Goal: Information Seeking & Learning: Learn about a topic

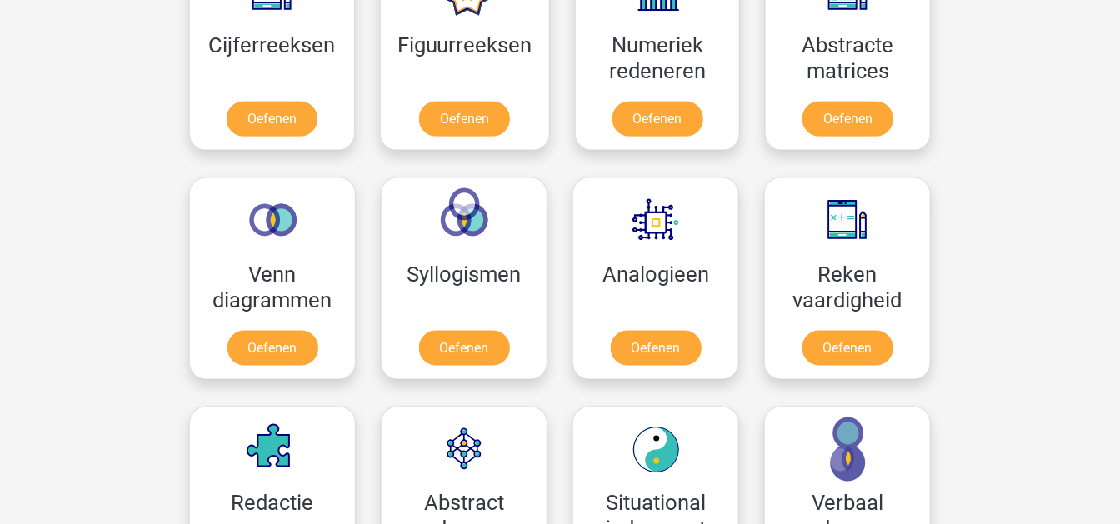
scroll to position [555, 0]
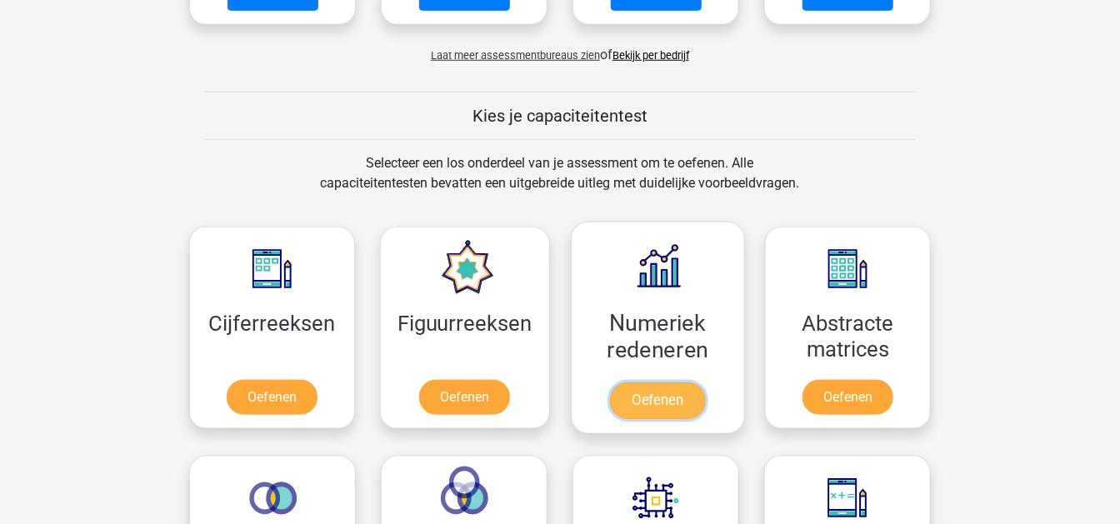
click at [643, 382] on link "Oefenen" at bounding box center [657, 400] width 95 height 37
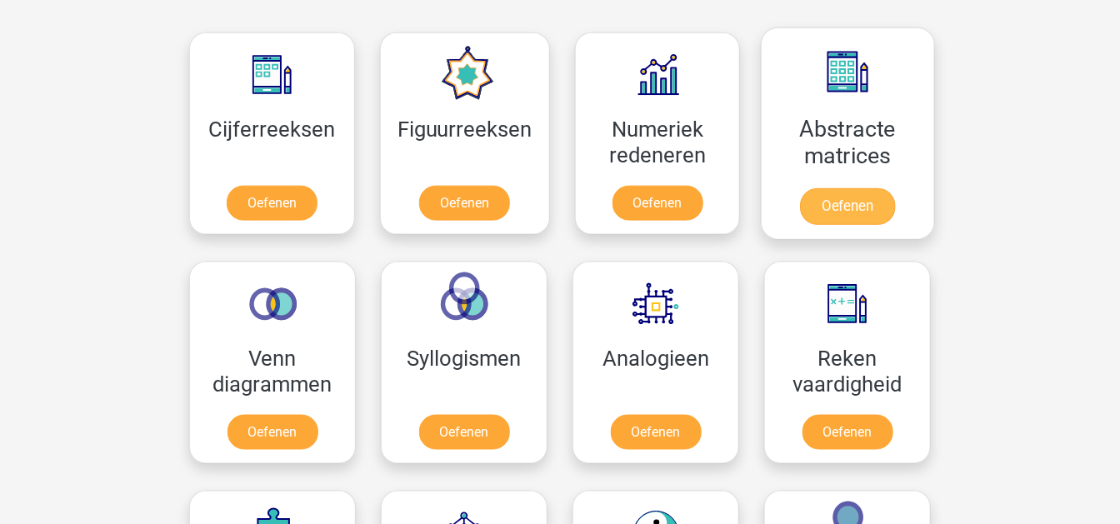
scroll to position [833, 0]
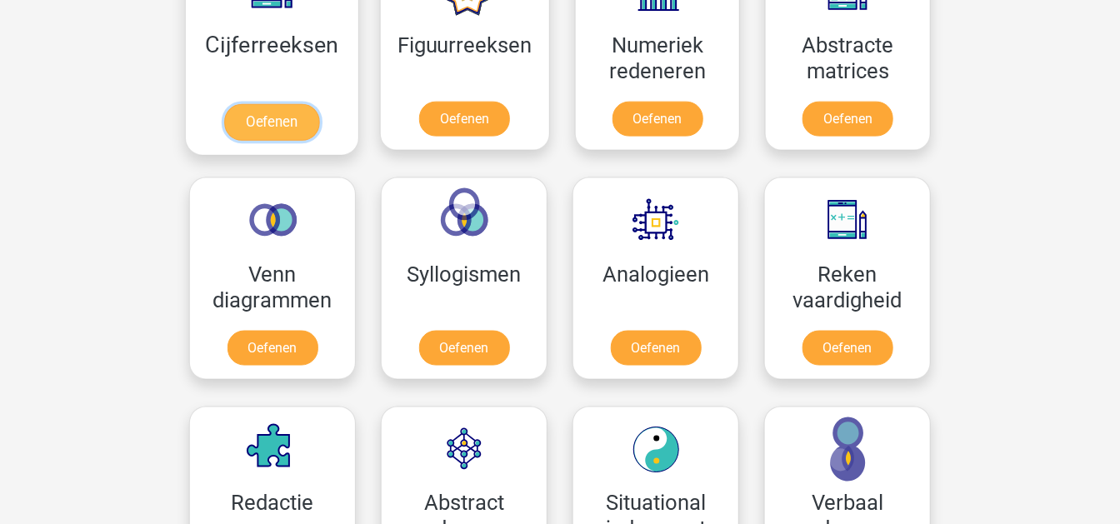
click at [296, 104] on link "Oefenen" at bounding box center [271, 122] width 95 height 37
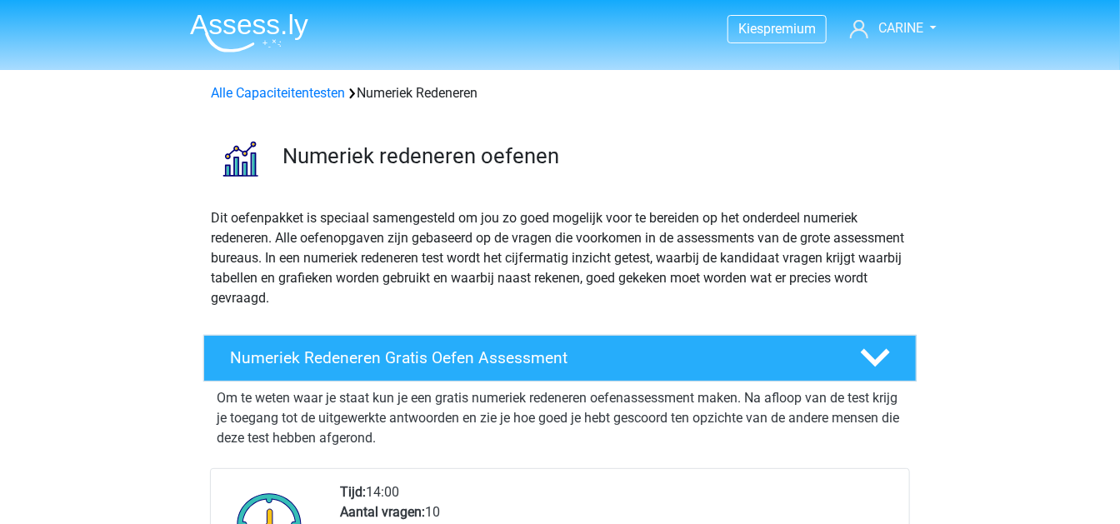
scroll to position [277, 0]
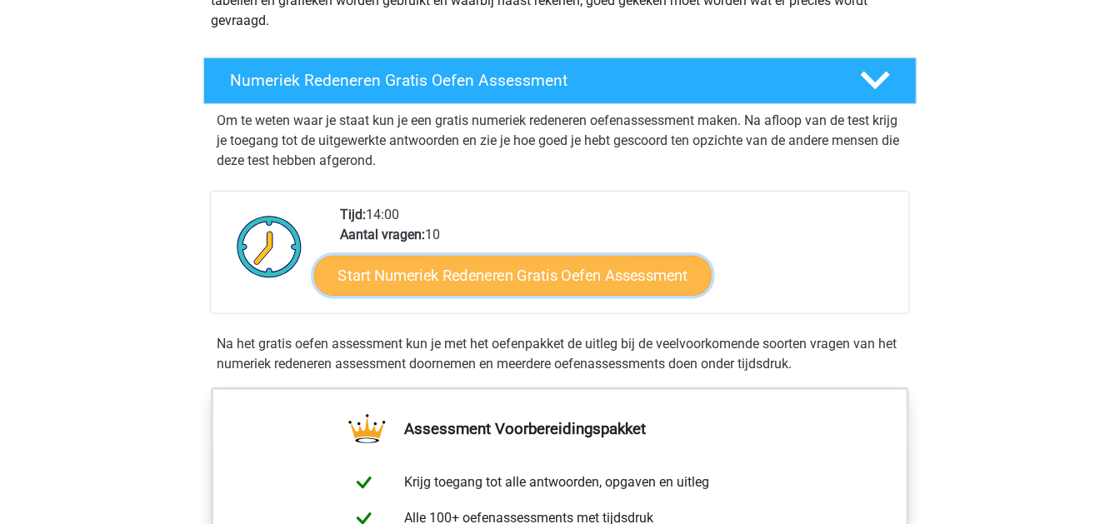
click at [477, 271] on link "Start Numeriek Redeneren Gratis Oefen Assessment" at bounding box center [512, 275] width 397 height 40
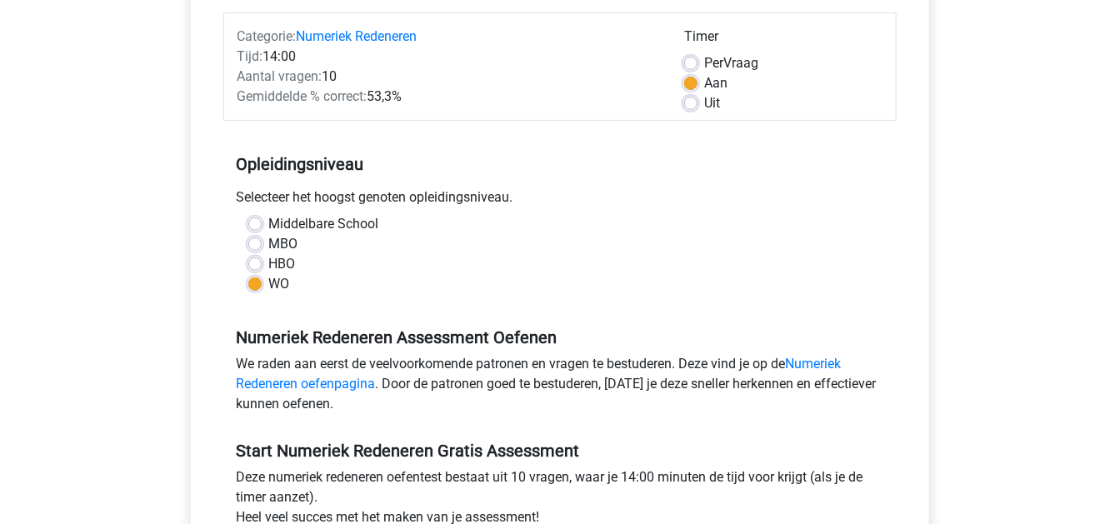
scroll to position [277, 0]
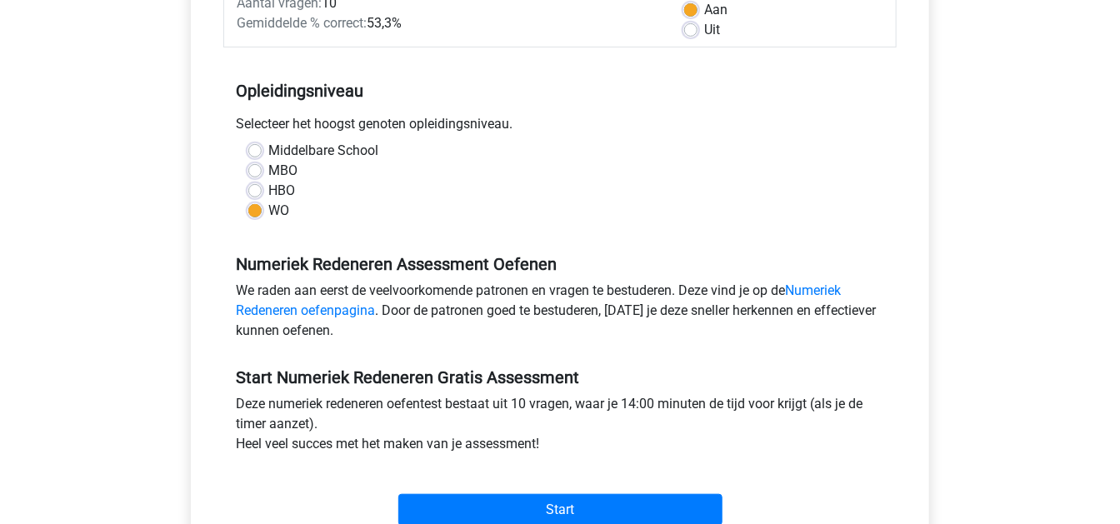
click at [268, 187] on label "HBO" at bounding box center [281, 191] width 27 height 20
click at [258, 187] on input "HBO" at bounding box center [254, 189] width 13 height 17
radio input "true"
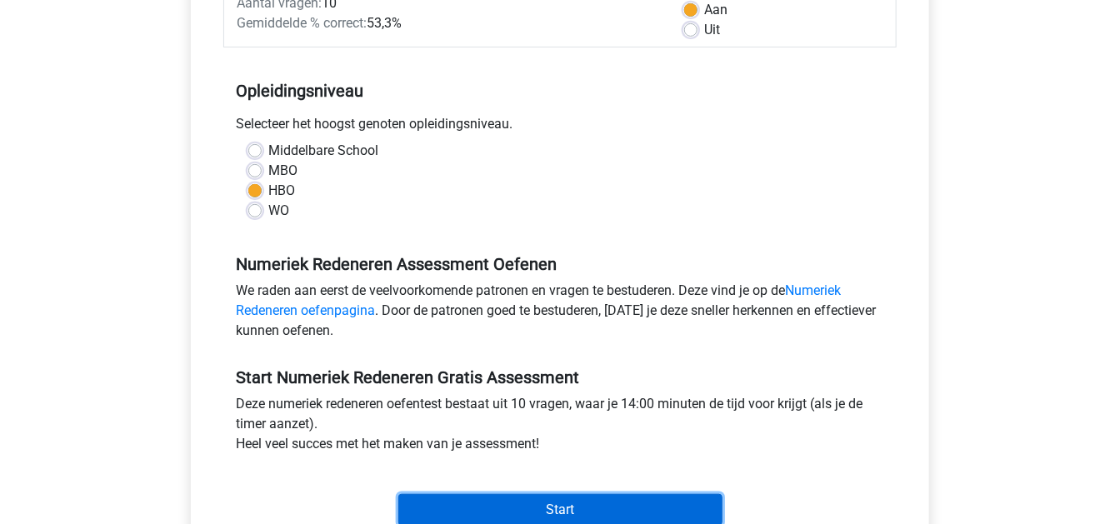
click at [534, 502] on input "Start" at bounding box center [560, 510] width 324 height 32
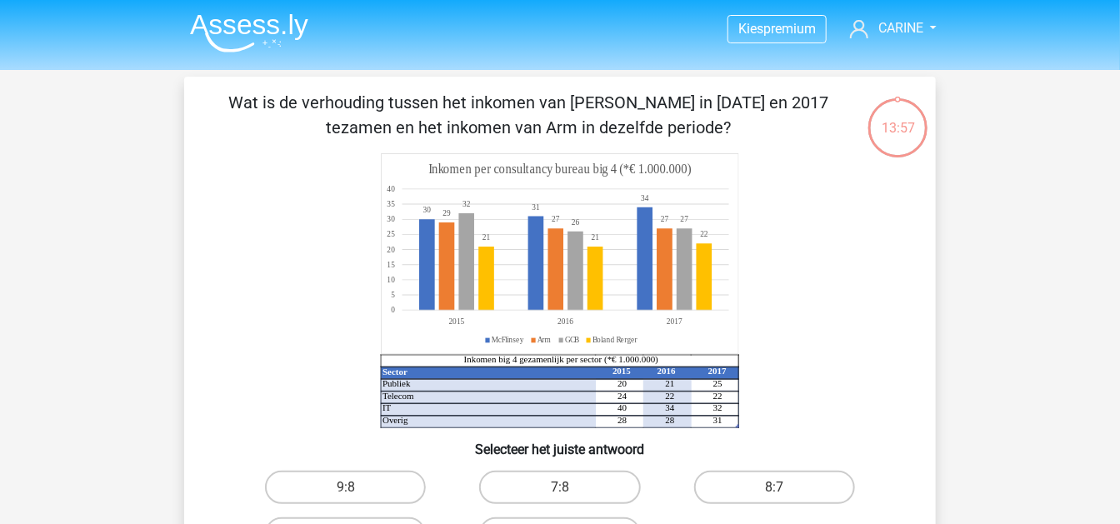
scroll to position [277, 0]
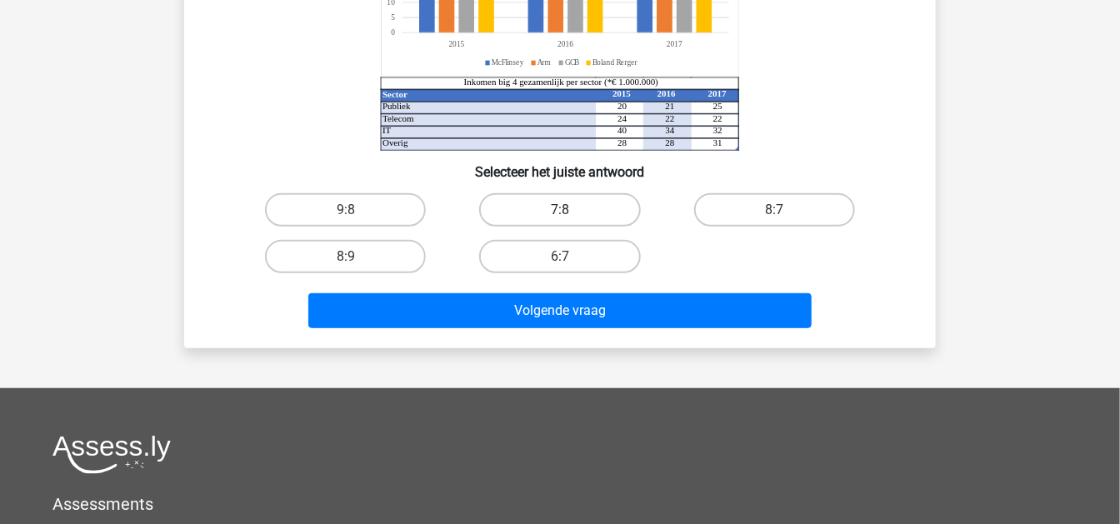
click at [573, 212] on label "7:8" at bounding box center [559, 209] width 161 height 33
click at [571, 212] on input "7:8" at bounding box center [565, 215] width 11 height 11
radio input "true"
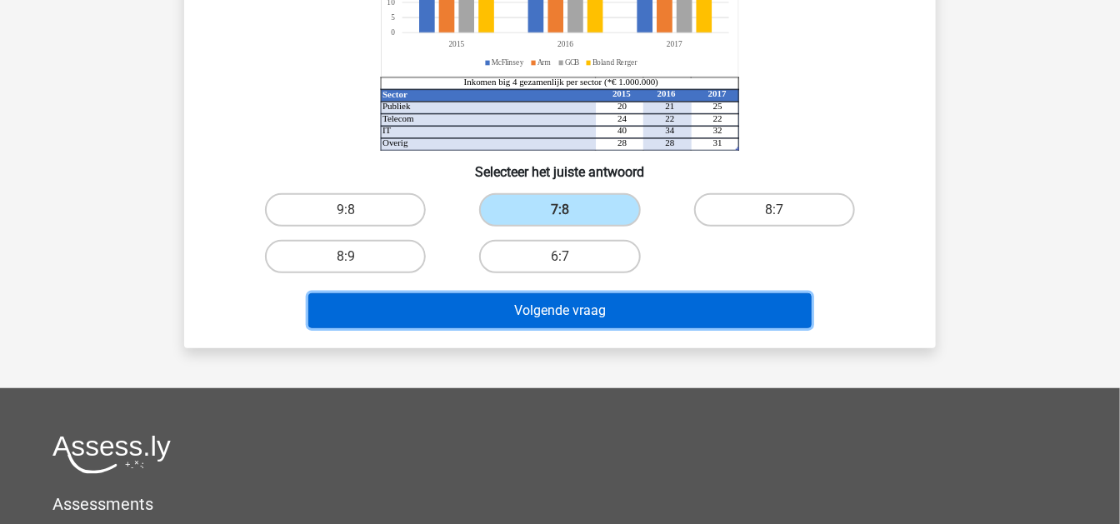
click at [564, 299] on button "Volgende vraag" at bounding box center [560, 310] width 504 height 35
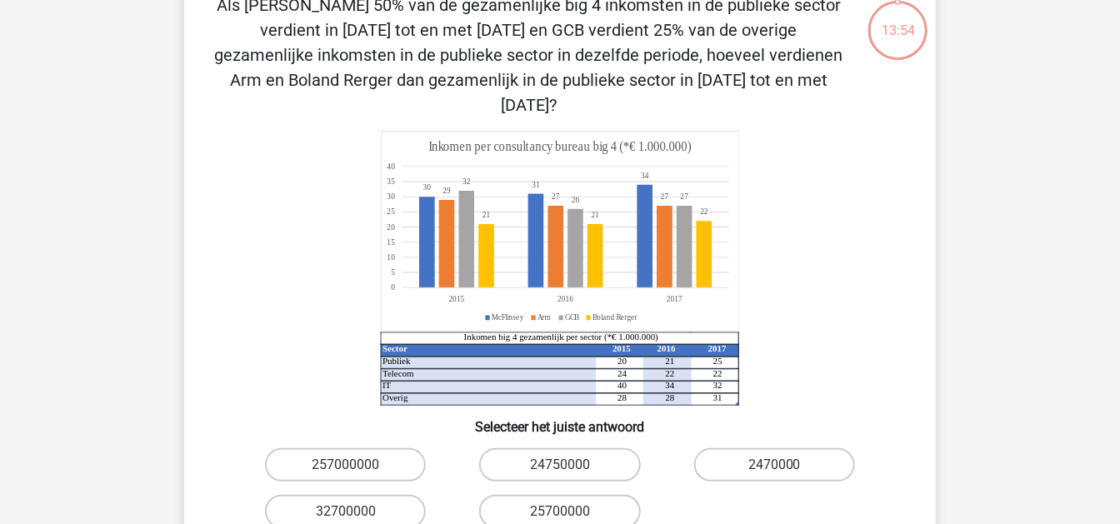
scroll to position [76, 0]
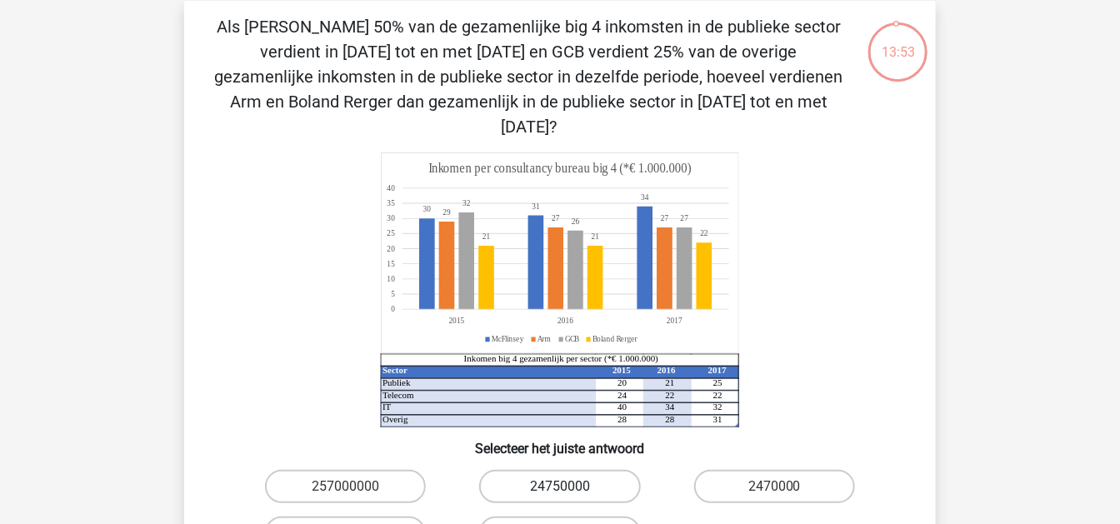
click at [575, 470] on label "24750000" at bounding box center [559, 486] width 161 height 33
click at [571, 487] on input "24750000" at bounding box center [565, 492] width 11 height 11
radio input "true"
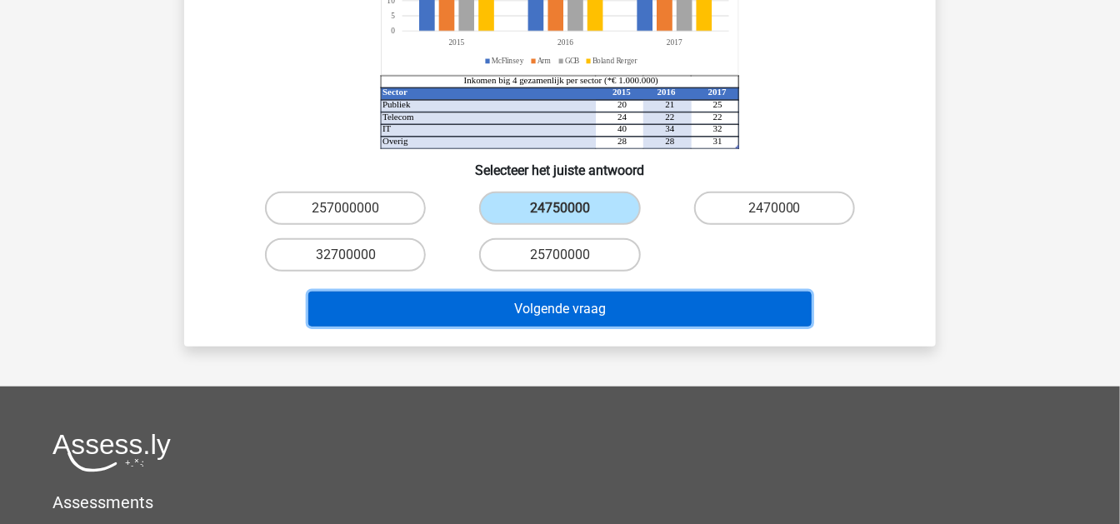
click at [598, 292] on button "Volgende vraag" at bounding box center [560, 309] width 504 height 35
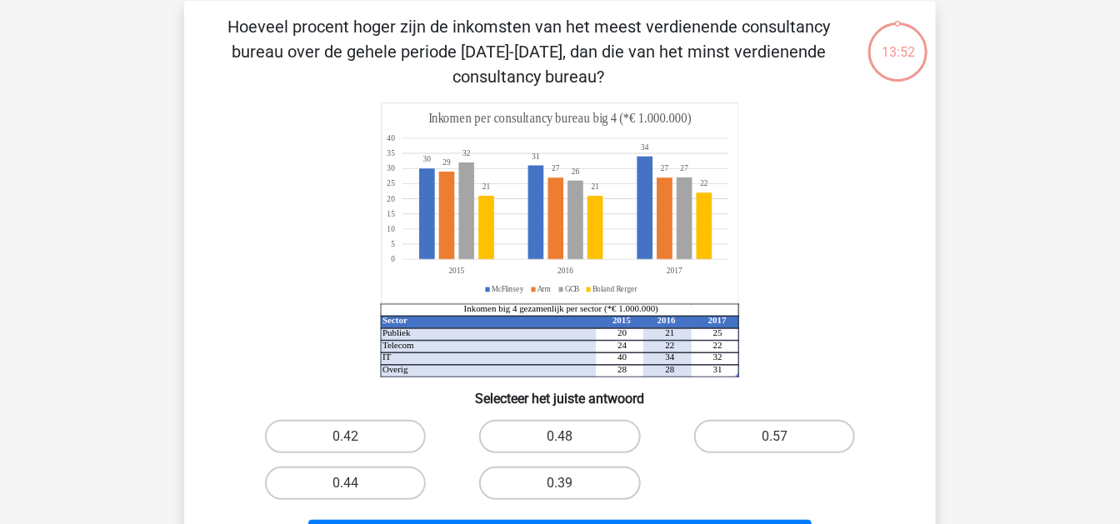
click at [561, 440] on input "0.48" at bounding box center [565, 442] width 11 height 11
radio input "true"
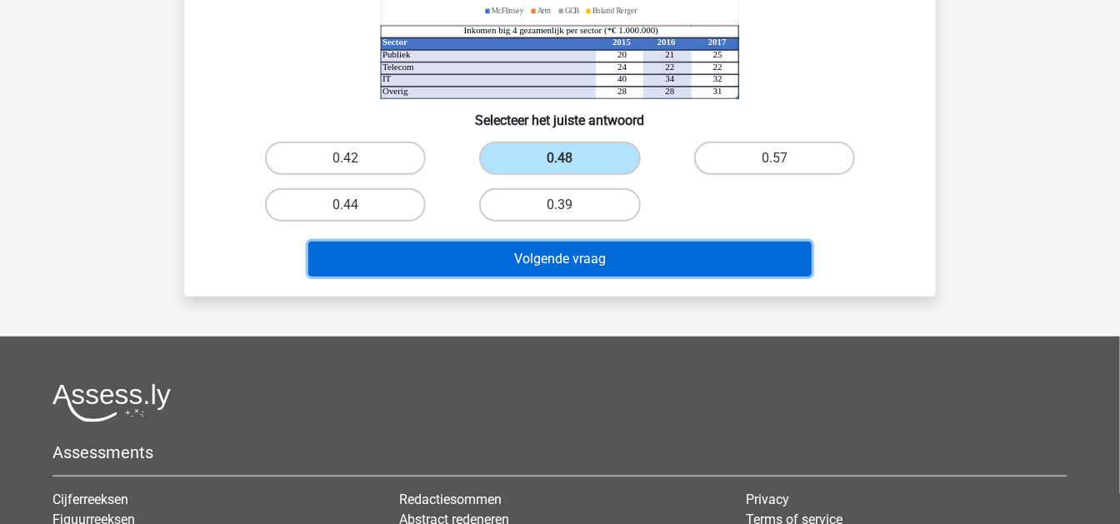
click at [593, 257] on button "Volgende vraag" at bounding box center [560, 259] width 504 height 35
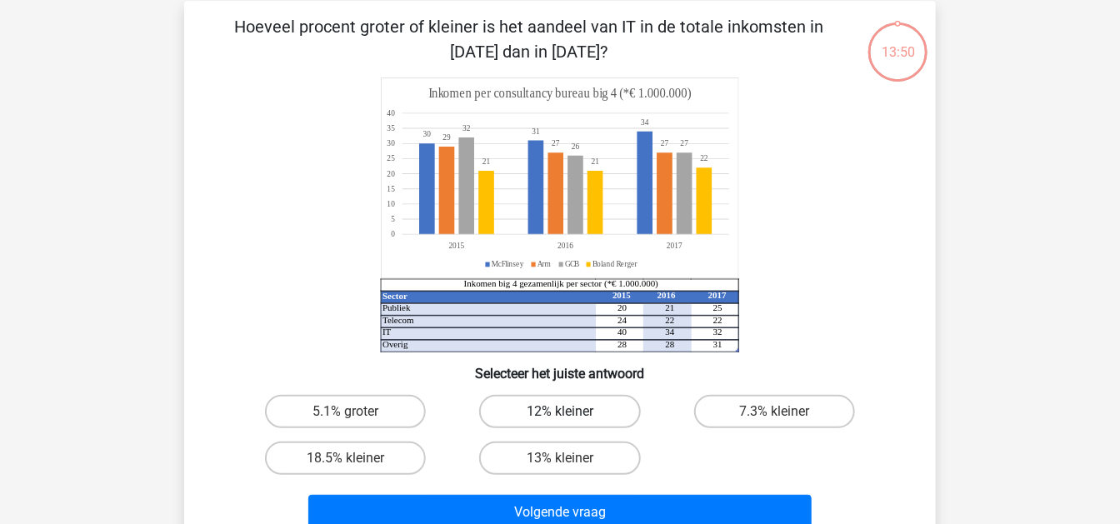
click at [584, 416] on label "12% kleiner" at bounding box center [559, 411] width 161 height 33
click at [571, 416] on input "12% kleiner" at bounding box center [565, 417] width 11 height 11
radio input "true"
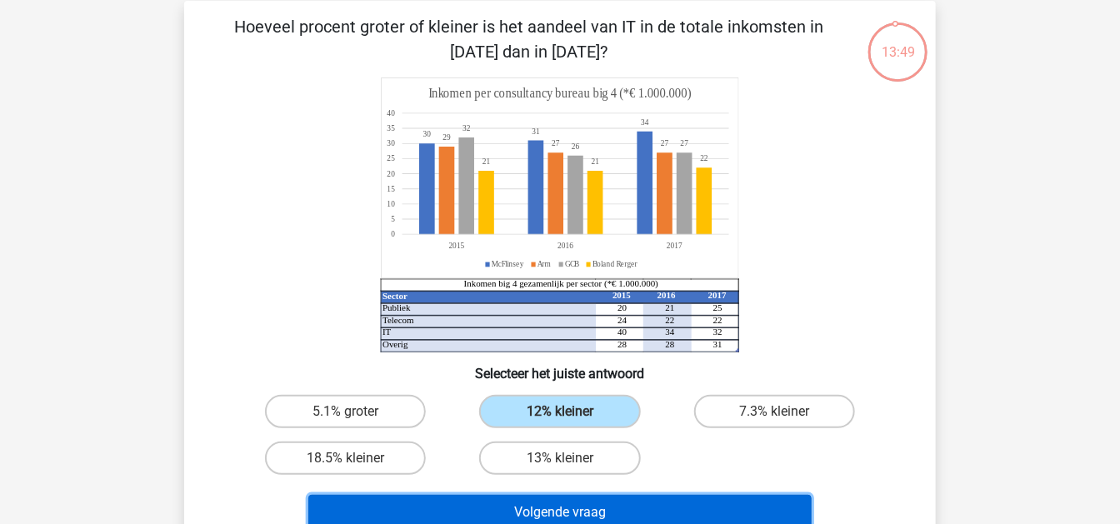
click at [599, 502] on button "Volgende vraag" at bounding box center [560, 512] width 504 height 35
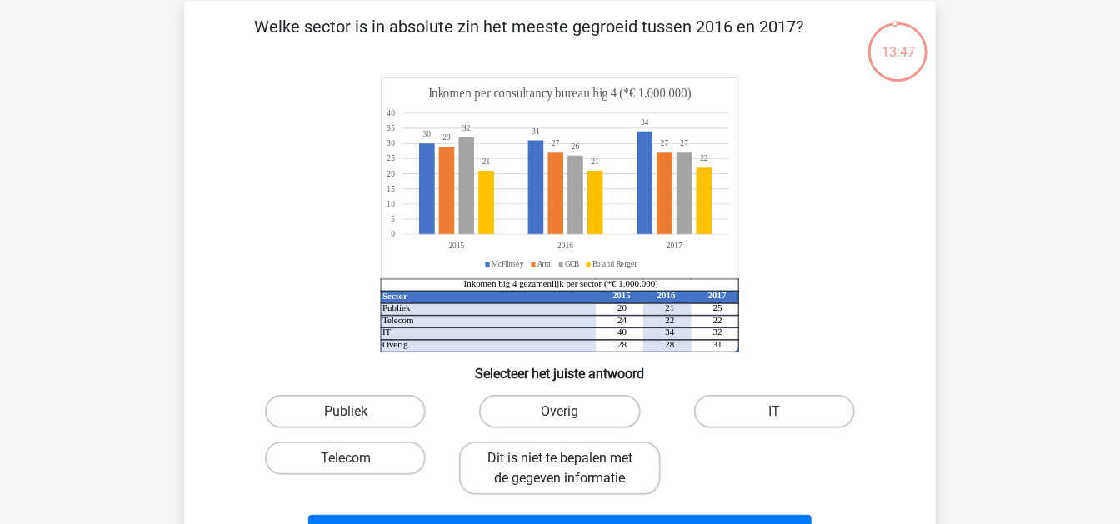
click at [602, 467] on label "Dit is niet te bepalen met de gegeven informatie" at bounding box center [559, 468] width 201 height 53
click at [571, 467] on input "Dit is niet te bepalen met de gegeven informatie" at bounding box center [565, 463] width 11 height 11
radio input "true"
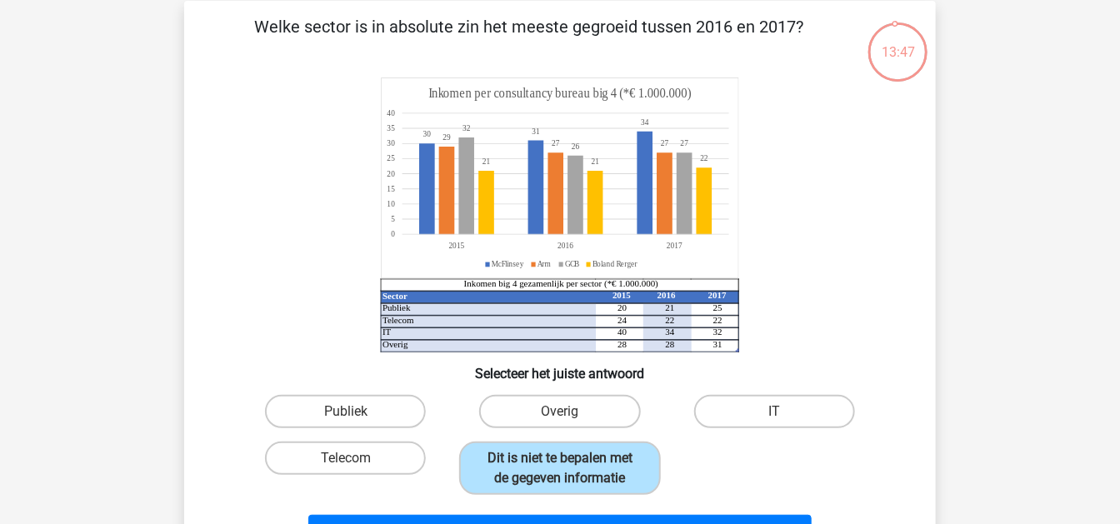
click at [643, 504] on div "Volgende vraag" at bounding box center [560, 529] width 698 height 55
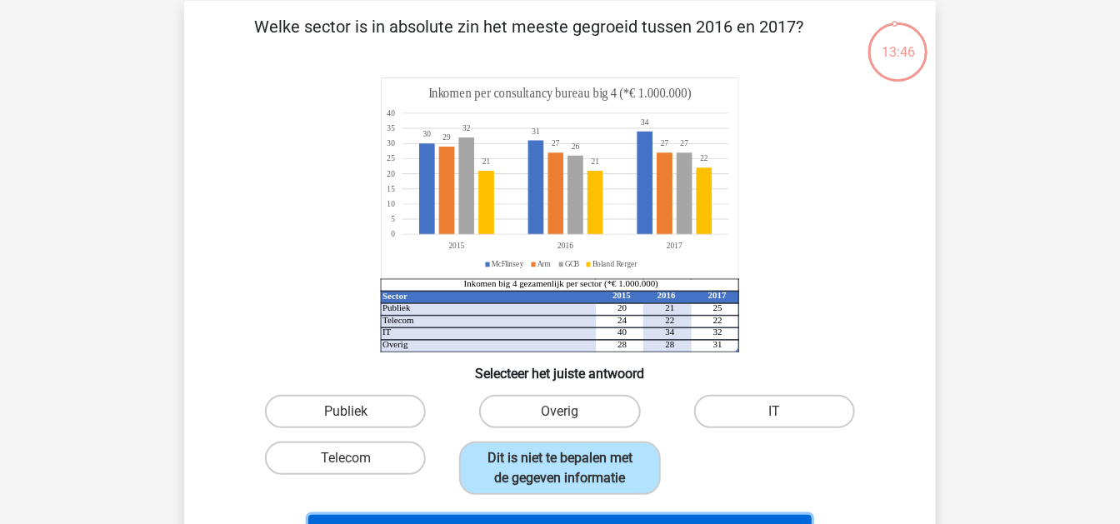
click at [642, 515] on button "Volgende vraag" at bounding box center [560, 532] width 504 height 35
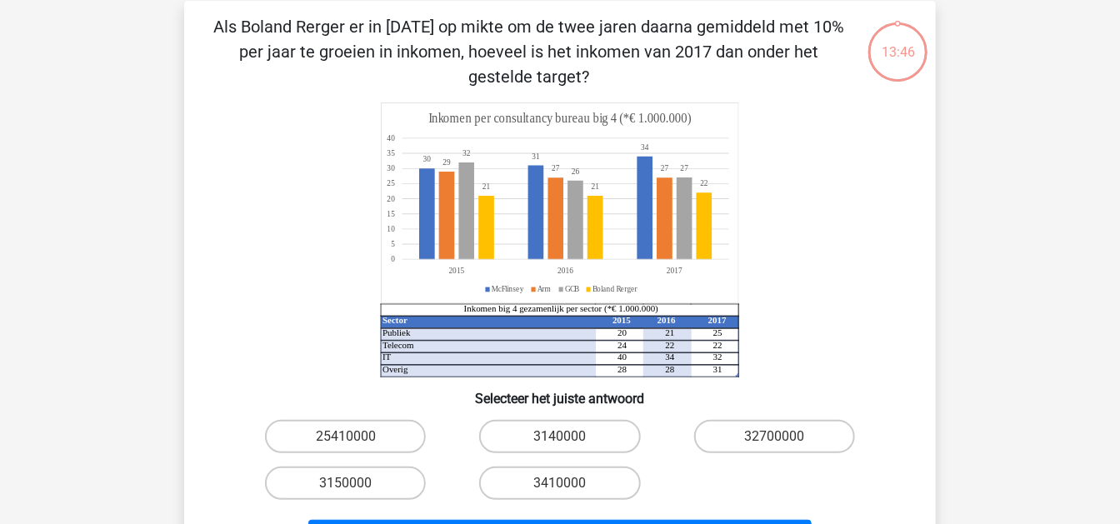
click at [606, 462] on div "3410000" at bounding box center [559, 483] width 214 height 47
click at [612, 487] on label "3410000" at bounding box center [559, 483] width 161 height 33
click at [571, 487] on input "3410000" at bounding box center [565, 488] width 11 height 11
radio input "true"
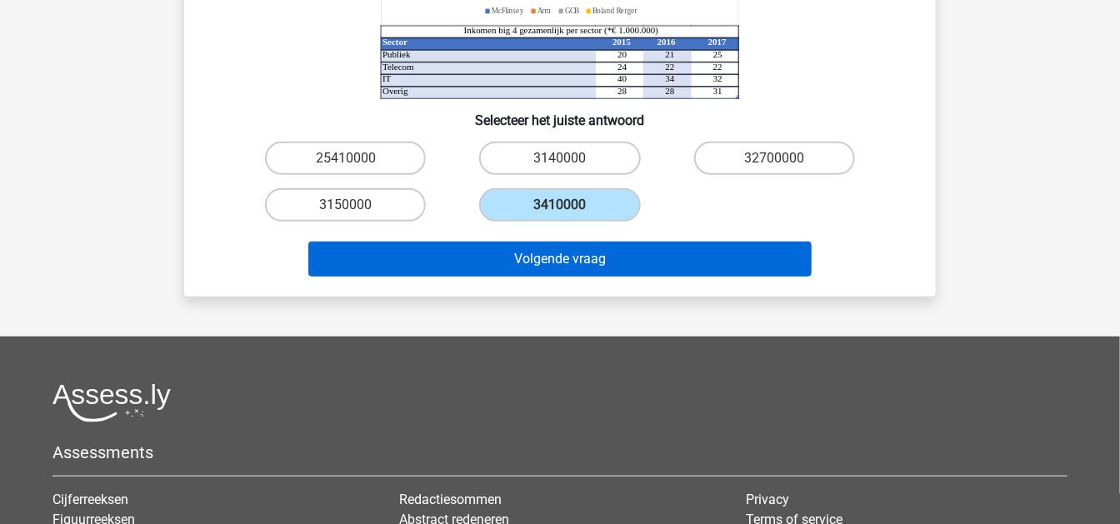
click at [647, 243] on div "Volgende vraag" at bounding box center [560, 255] width 698 height 55
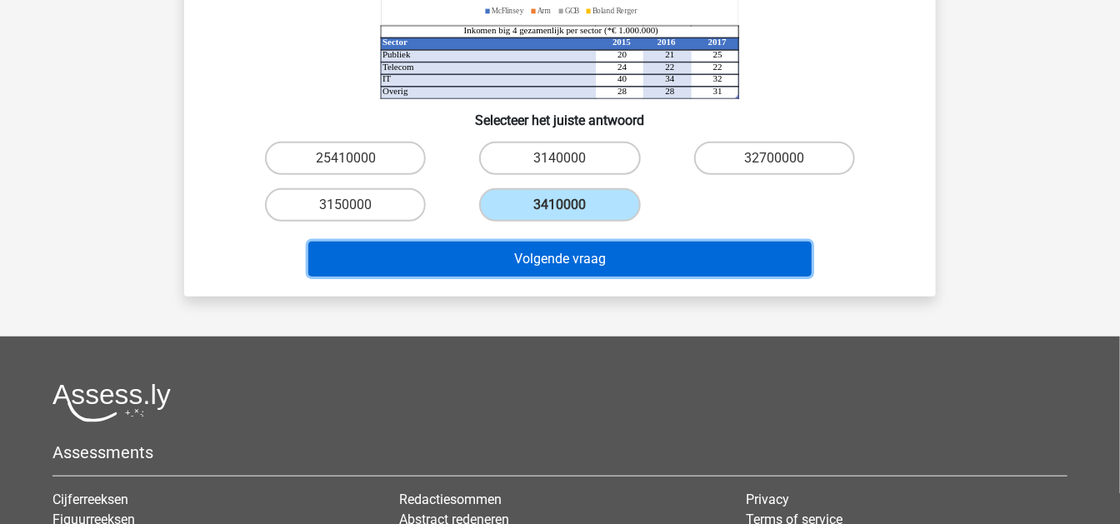
click at [647, 249] on button "Volgende vraag" at bounding box center [560, 259] width 504 height 35
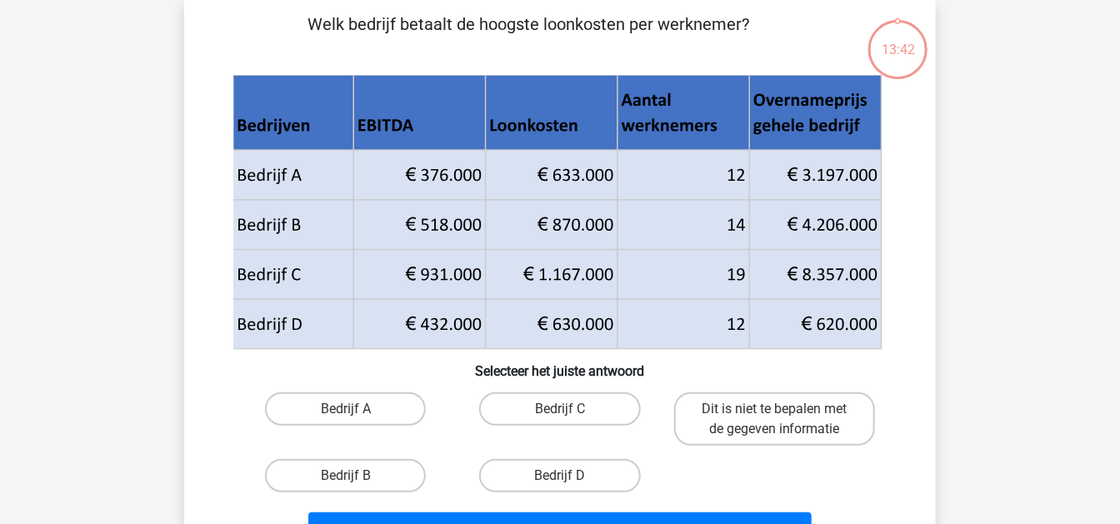
scroll to position [76, 0]
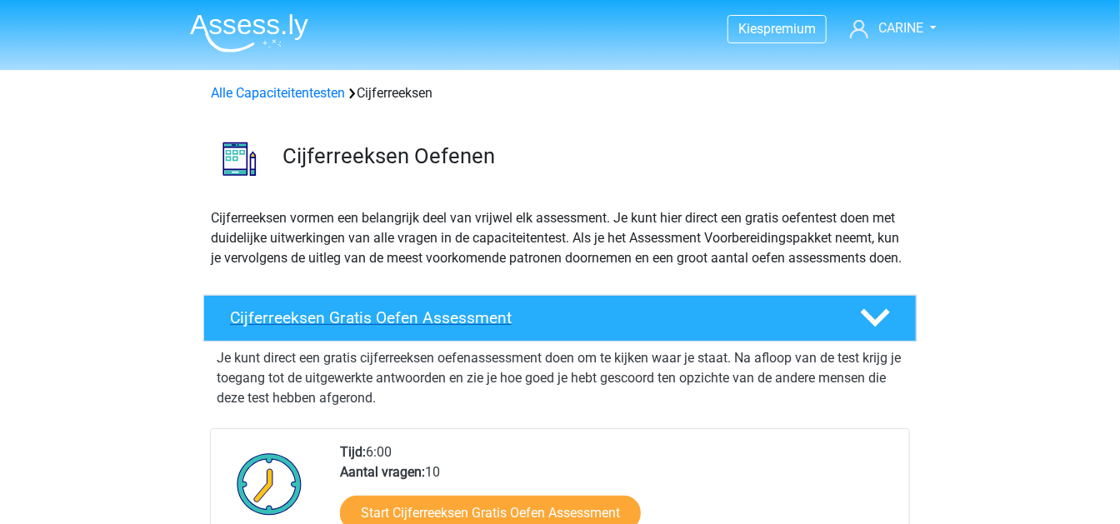
scroll to position [277, 0]
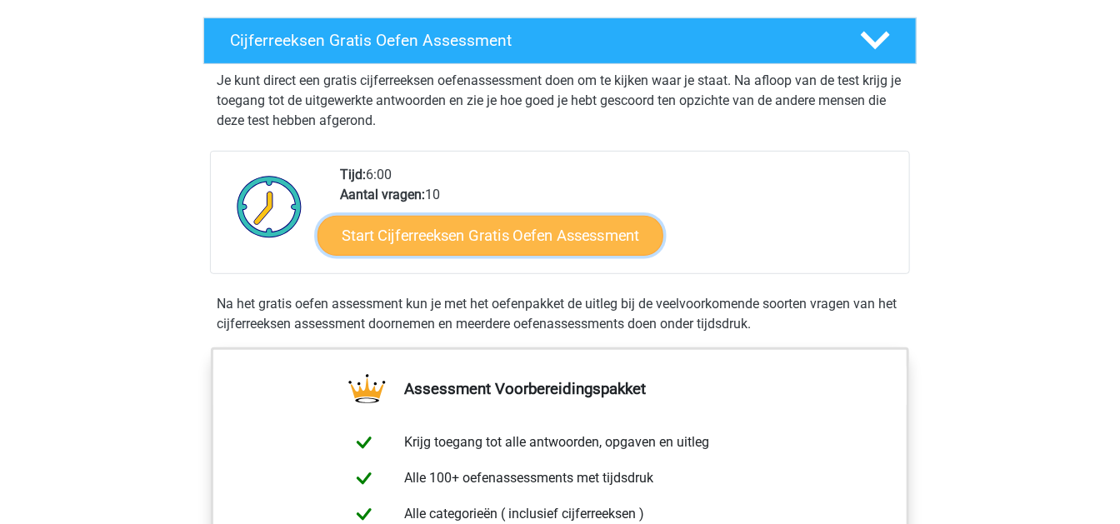
click at [463, 240] on link "Start Cijferreeksen Gratis Oefen Assessment" at bounding box center [490, 235] width 346 height 40
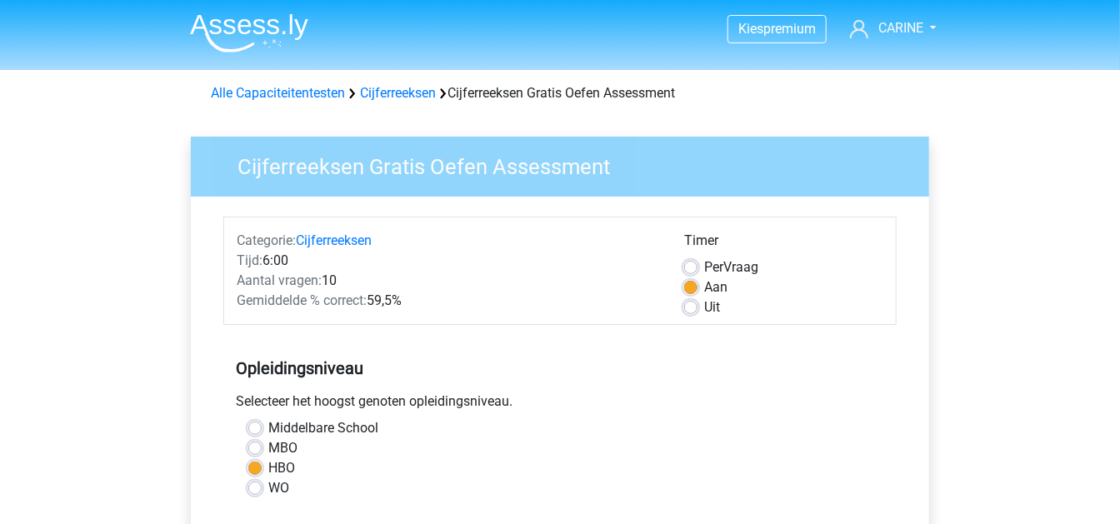
scroll to position [277, 0]
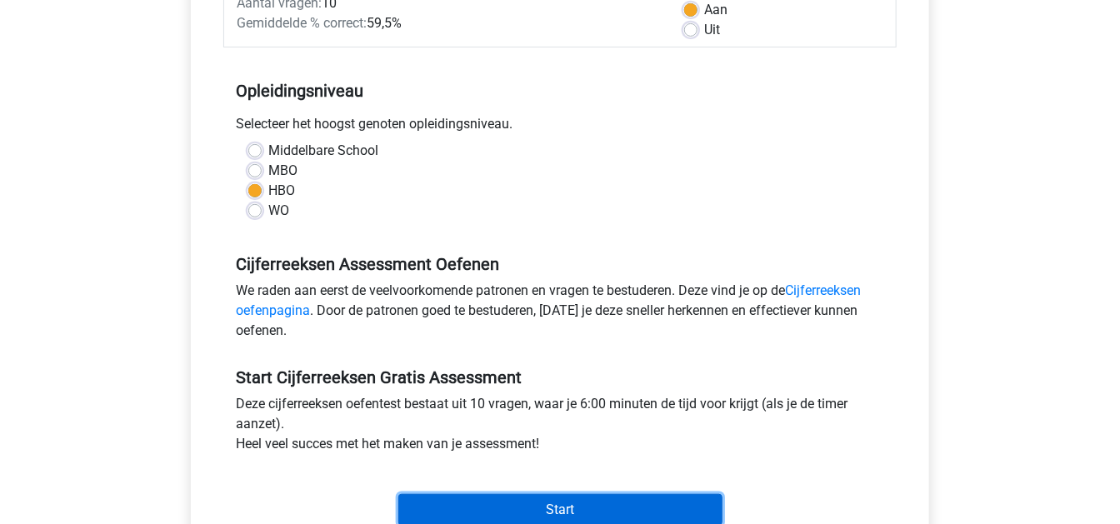
click at [522, 501] on input "Start" at bounding box center [560, 510] width 324 height 32
